Goal: Task Accomplishment & Management: Complete application form

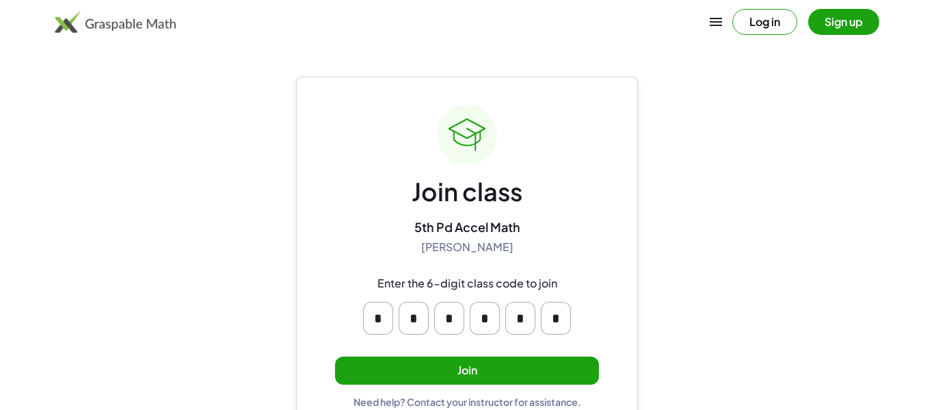
click at [384, 321] on input "*" at bounding box center [378, 318] width 30 height 33
click at [289, 259] on main "Join class 5th Pd Accel Math [PERSON_NAME] Enter the 6-digit class code to join…" at bounding box center [467, 218] width 934 height 436
click at [451, 359] on button "Join" at bounding box center [467, 370] width 264 height 28
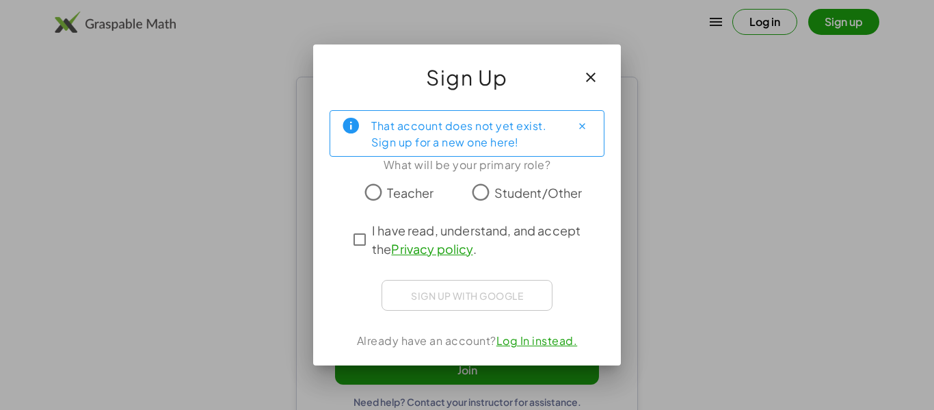
click at [499, 199] on span "Student/Other" at bounding box center [539, 192] width 88 height 18
click at [395, 235] on span "I have read, understand, and accept the Privacy policy ." at bounding box center [479, 239] width 215 height 37
